Goal: Browse casually

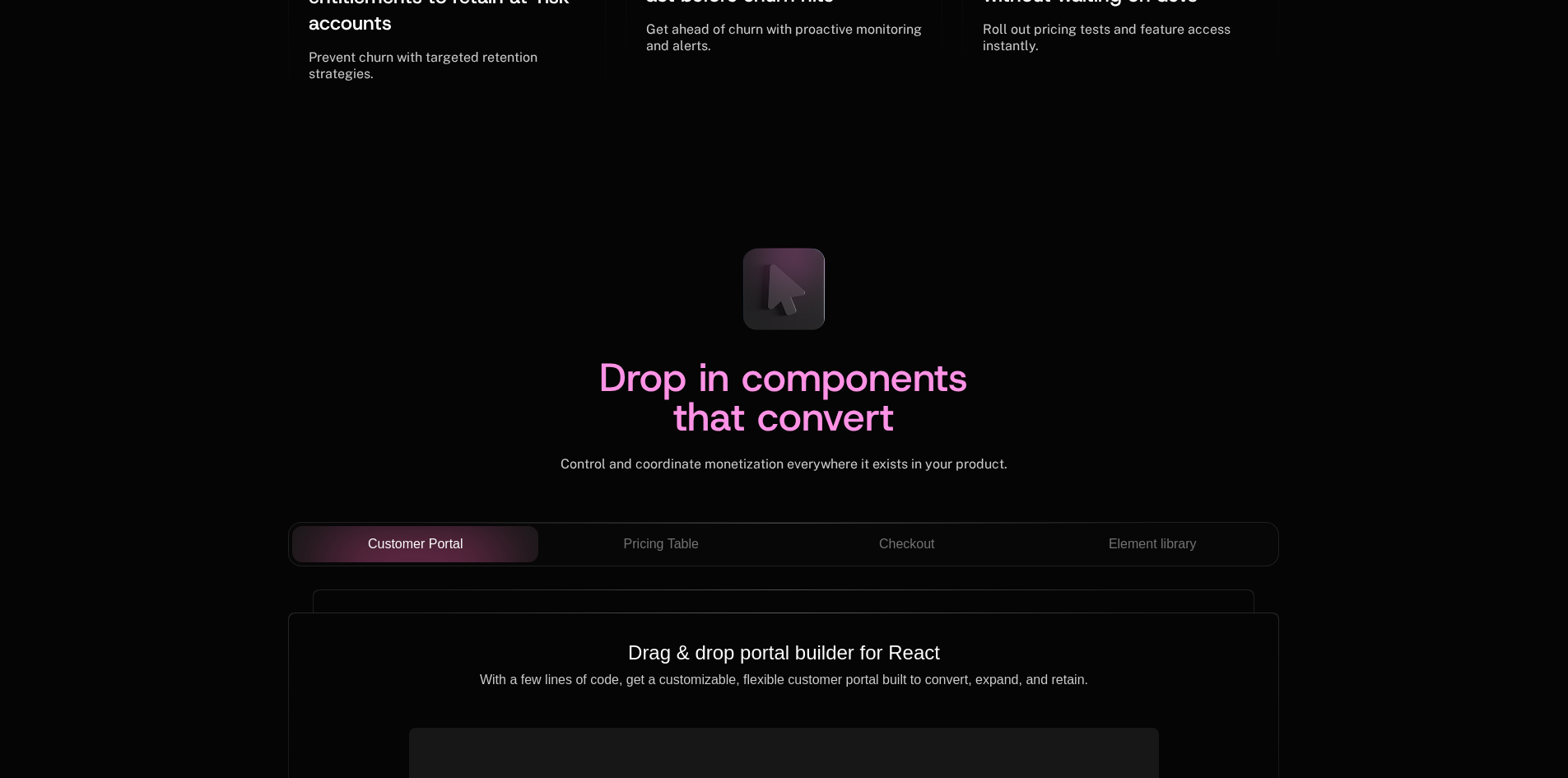
scroll to position [5432, 0]
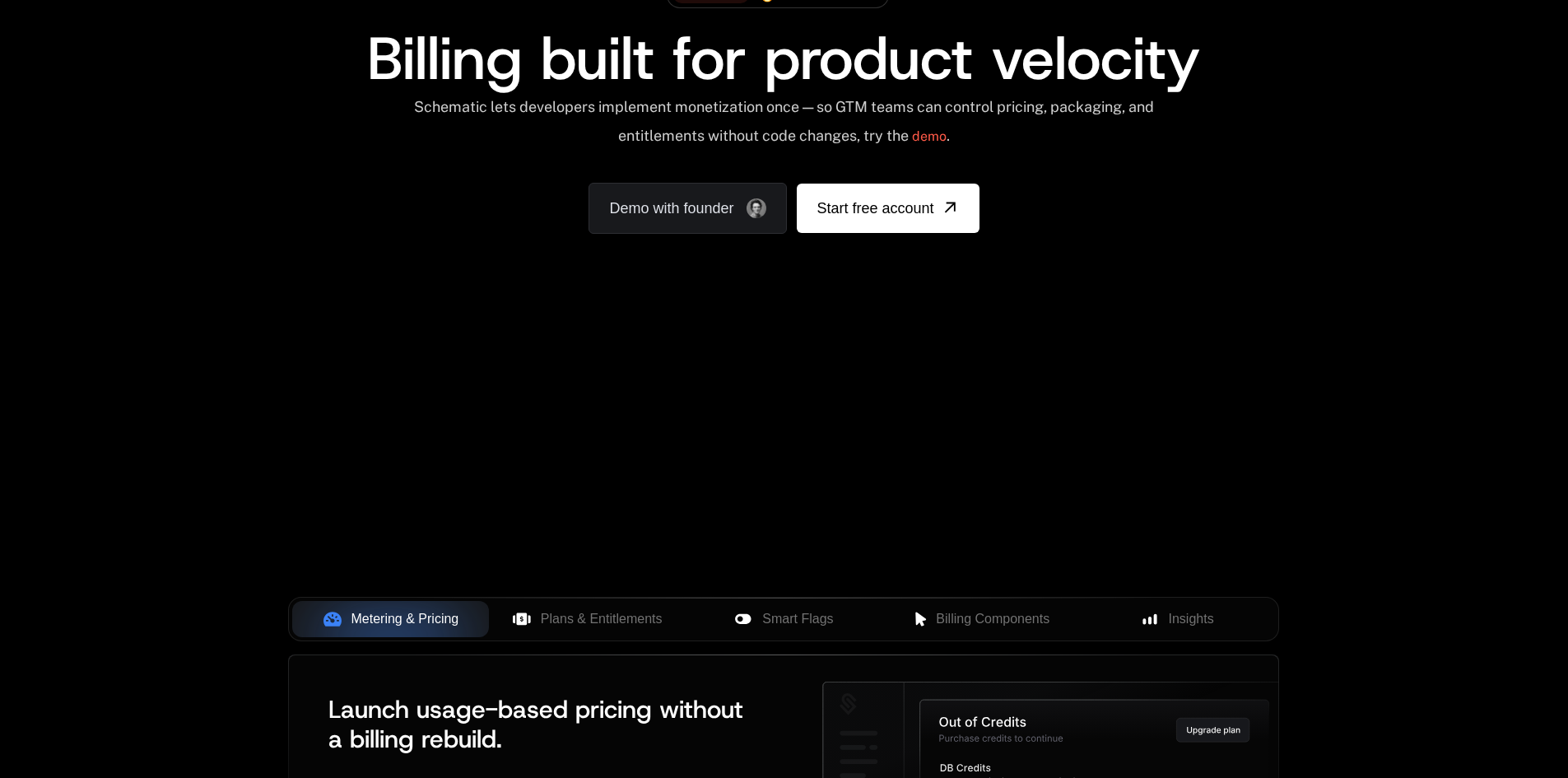
scroll to position [247, 0]
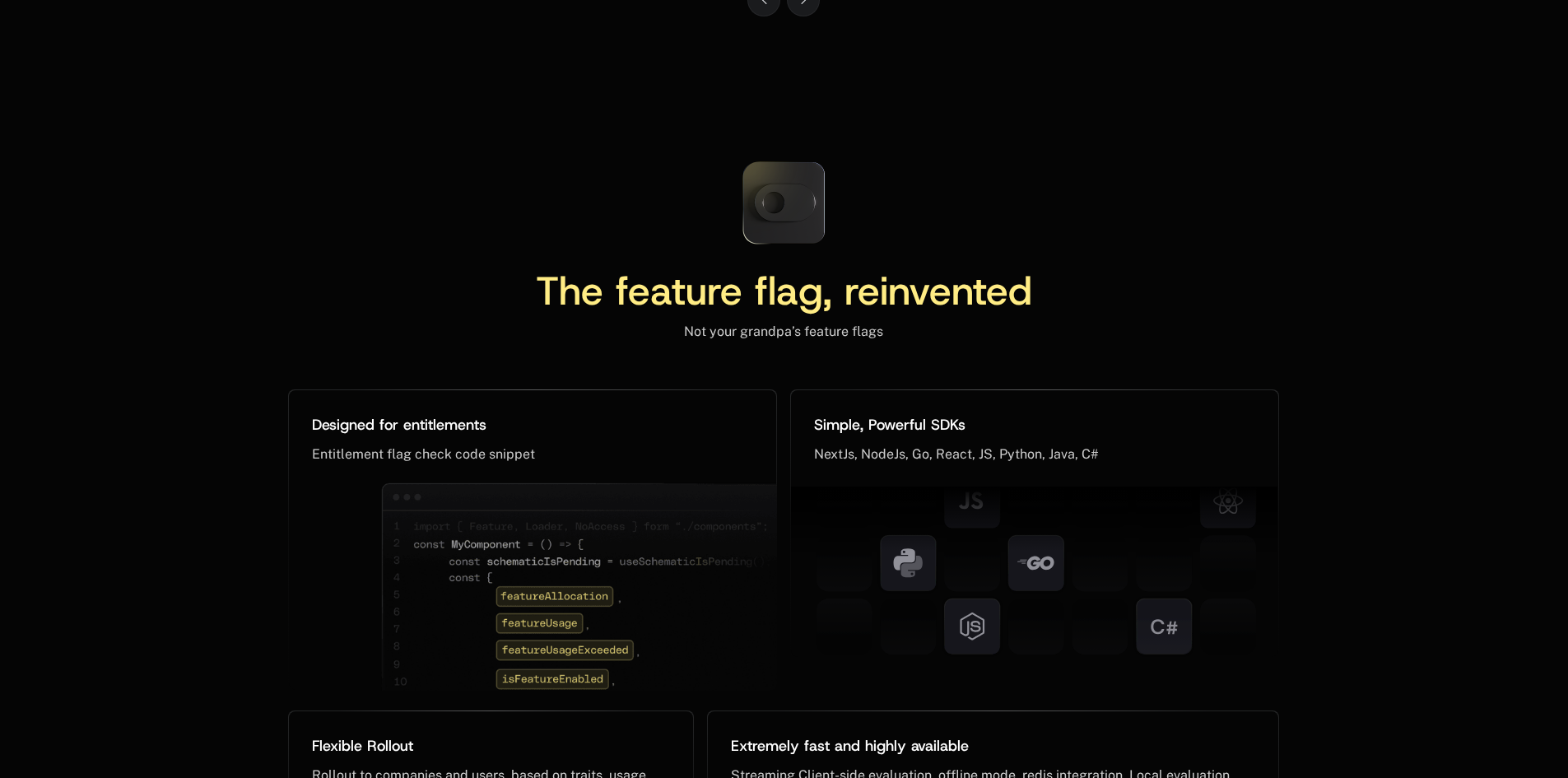
scroll to position [7703, 0]
